Goal: Check status: Check status

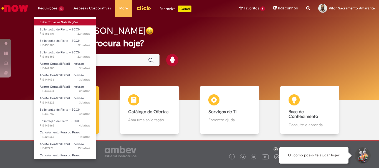
click at [61, 23] on link "Exibir Todas as Solicitações" at bounding box center [65, 22] width 62 height 6
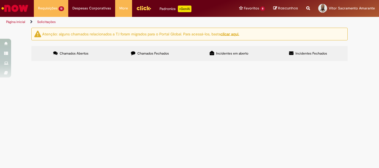
scroll to position [116, 0]
click at [0, 0] on span "No dia 15/08 (sexta-feira) foi realizada a integração da contagem WMS para conc…" at bounding box center [0, 0] width 0 height 0
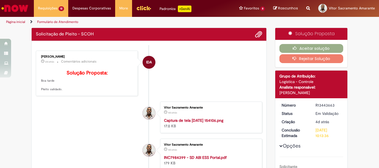
click at [208, 115] on p "4d atrás 4 dias atrás" at bounding box center [210, 113] width 92 height 6
